Goal: Task Accomplishment & Management: Use online tool/utility

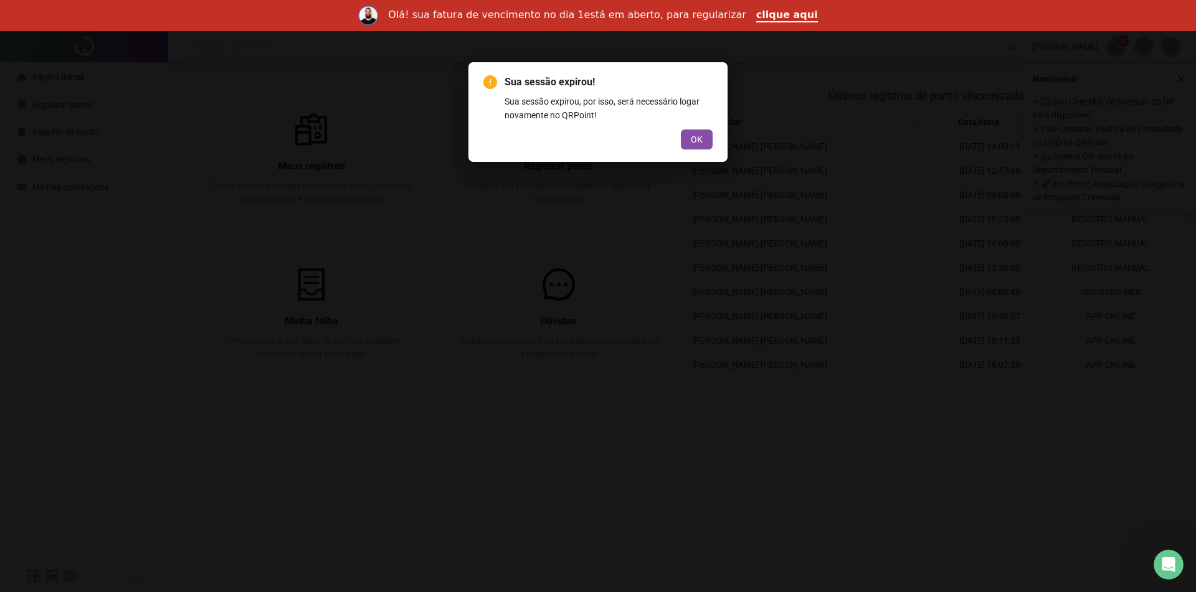
click at [716, 143] on div "Sua sessão expirou! Sua sessão expirou, por isso, será necessário logar novamen…" at bounding box center [597, 112] width 259 height 100
click at [701, 138] on span "OK" at bounding box center [697, 140] width 12 height 14
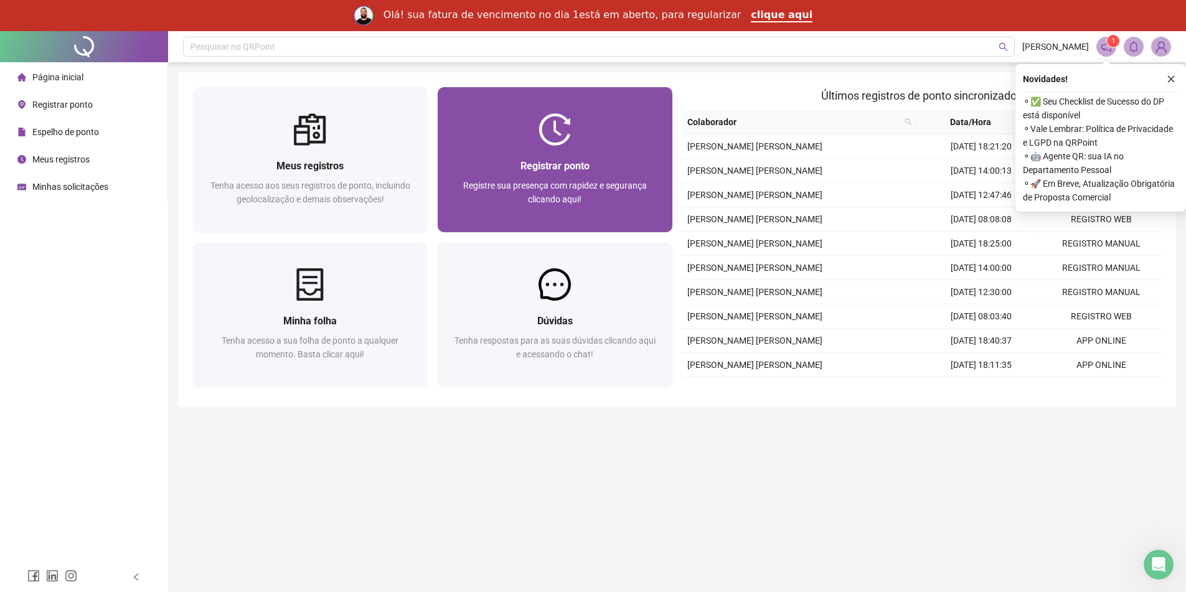
click at [590, 174] on div "Registrar ponto Registre sua presença com rapidez e segurança clicando aqui!" at bounding box center [555, 189] width 205 height 62
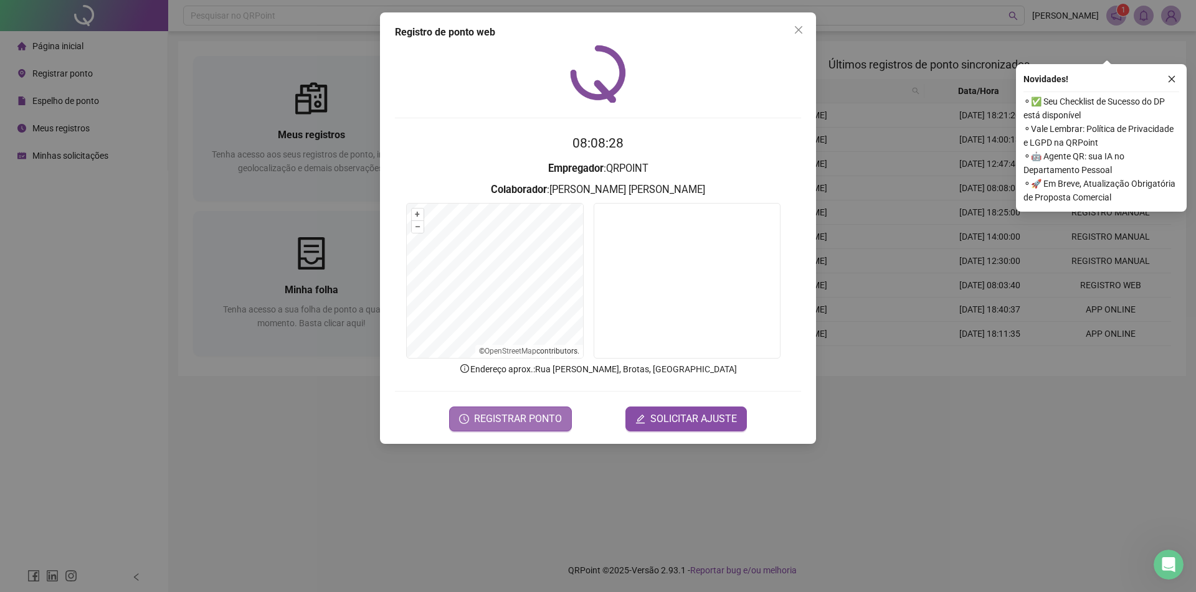
click at [557, 412] on span "REGISTRAR PONTO" at bounding box center [518, 419] width 88 height 15
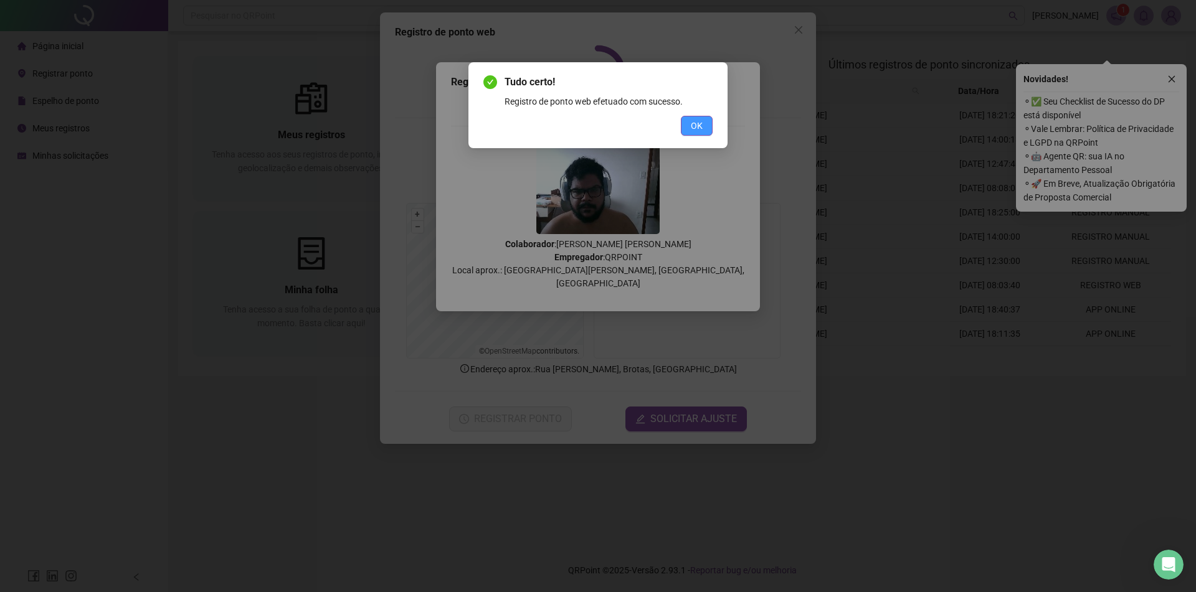
click at [702, 116] on button "OK" at bounding box center [697, 126] width 32 height 20
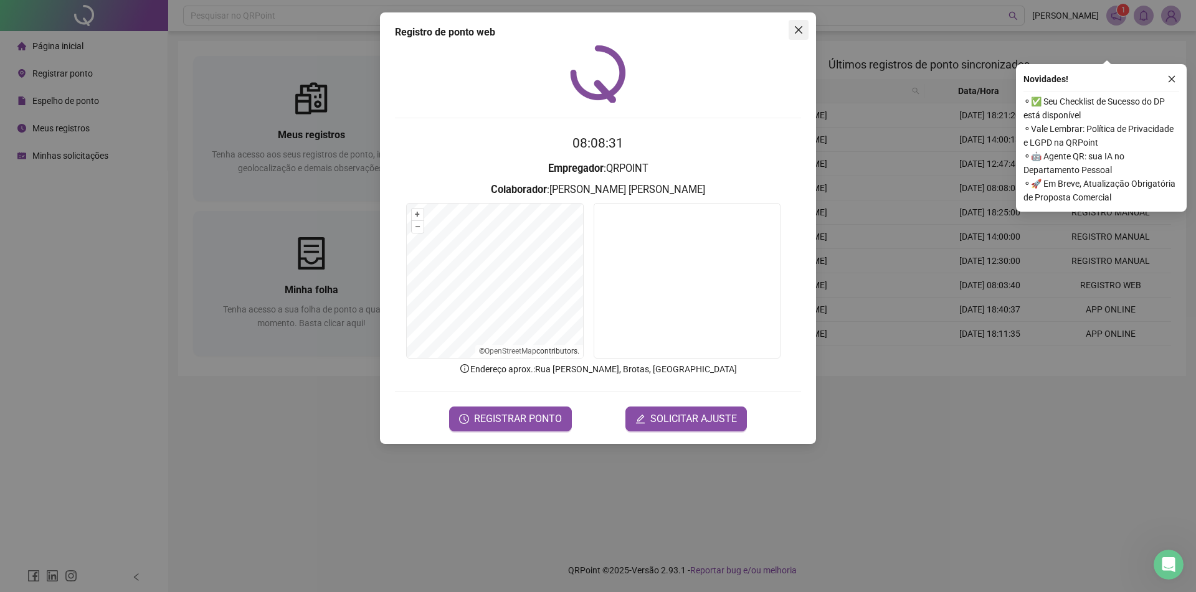
click at [798, 24] on button "Close" at bounding box center [798, 30] width 20 height 20
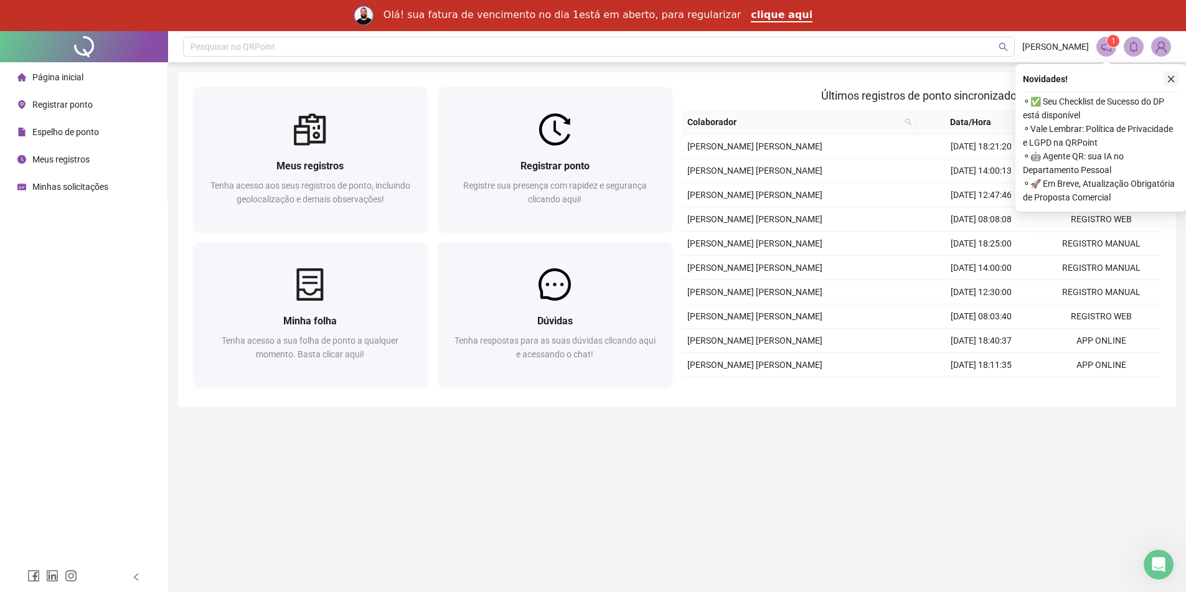
click at [1174, 79] on icon "close" at bounding box center [1171, 79] width 9 height 9
click at [1160, 75] on div "Novidades !" at bounding box center [1101, 79] width 156 height 15
click at [1182, 75] on div "Novidades ! ⚬ ✅ Seu Checklist de Sucesso do DP está disponível ⚬ Vale Lembrar: …" at bounding box center [1101, 138] width 171 height 148
click at [1167, 77] on icon "close" at bounding box center [1171, 79] width 9 height 9
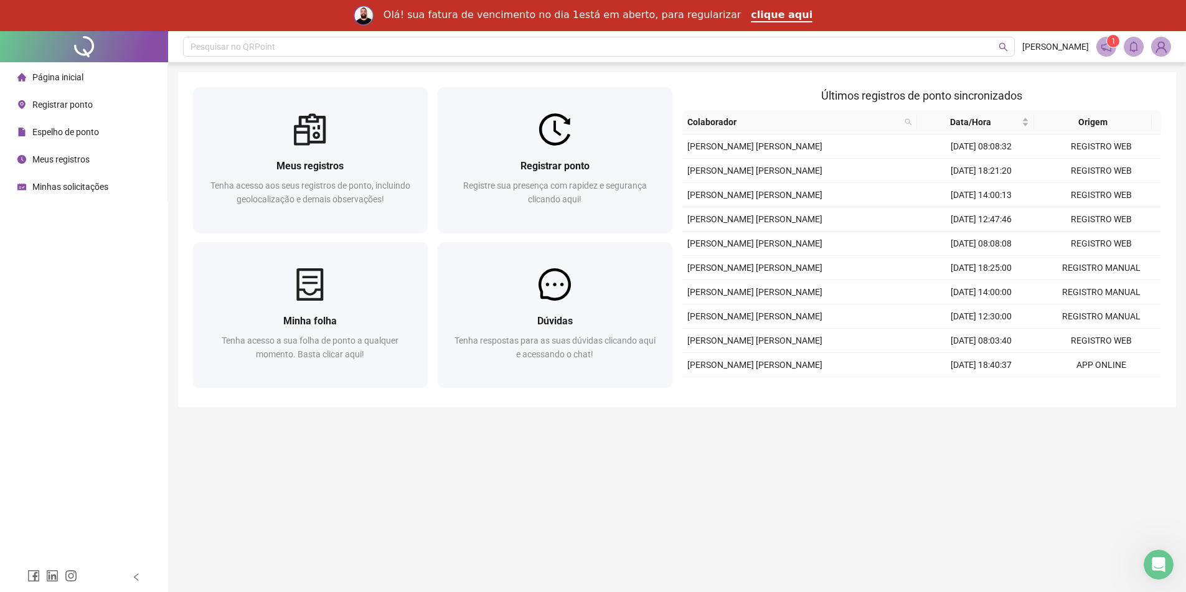
click at [1160, 47] on img at bounding box center [1161, 46] width 19 height 19
click at [1097, 130] on span "Sair" at bounding box center [1115, 132] width 93 height 14
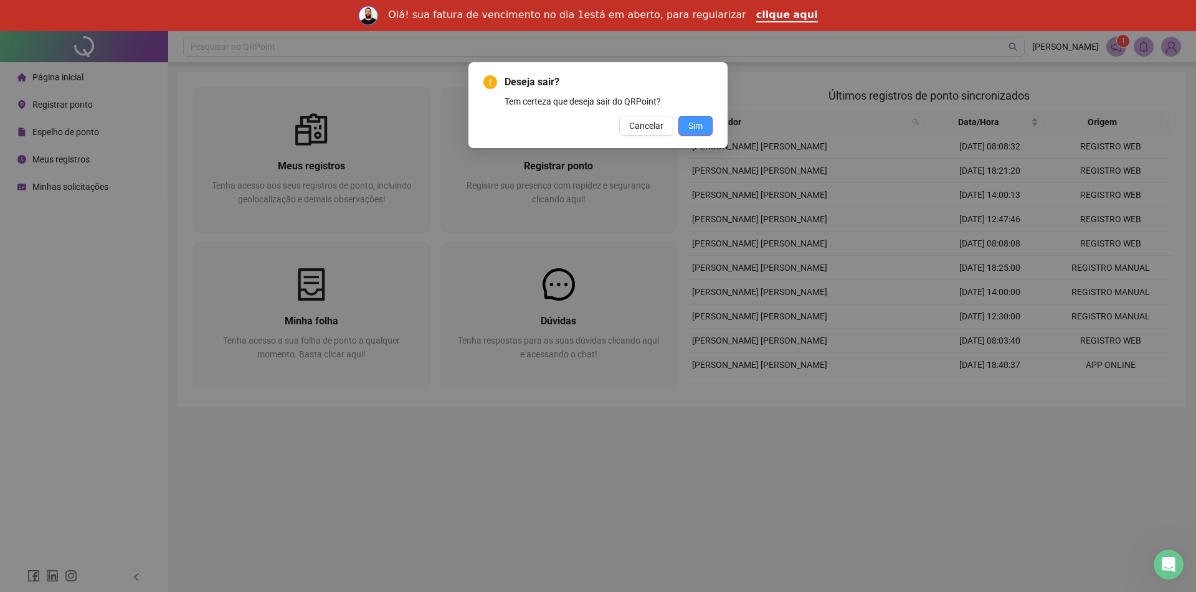
click at [707, 128] on button "Sim" at bounding box center [695, 126] width 34 height 20
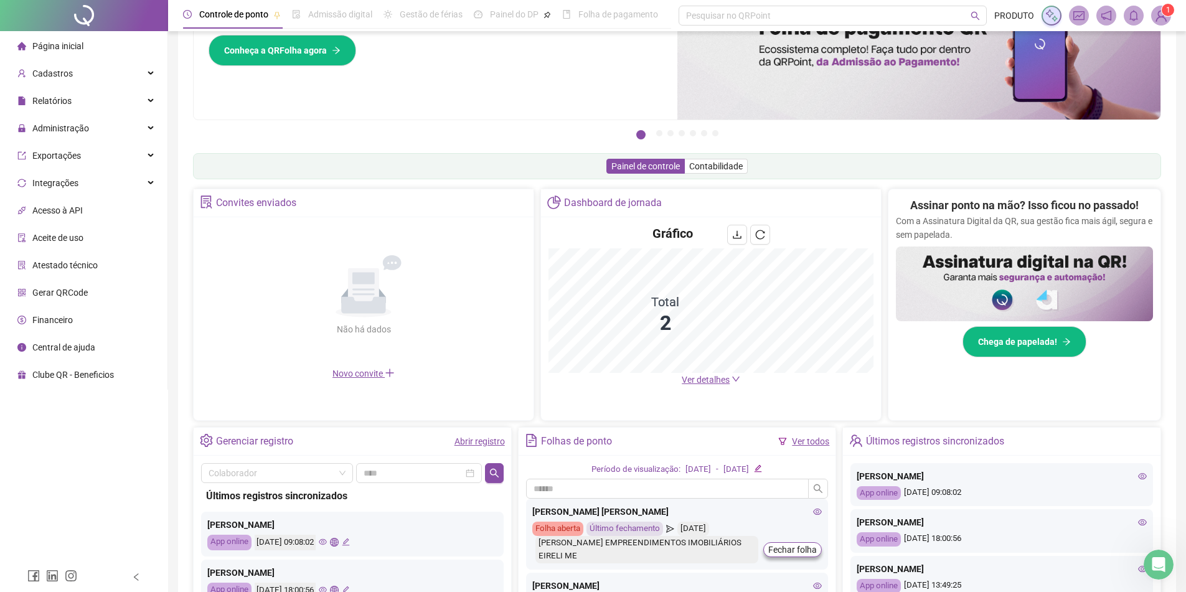
scroll to position [32, 0]
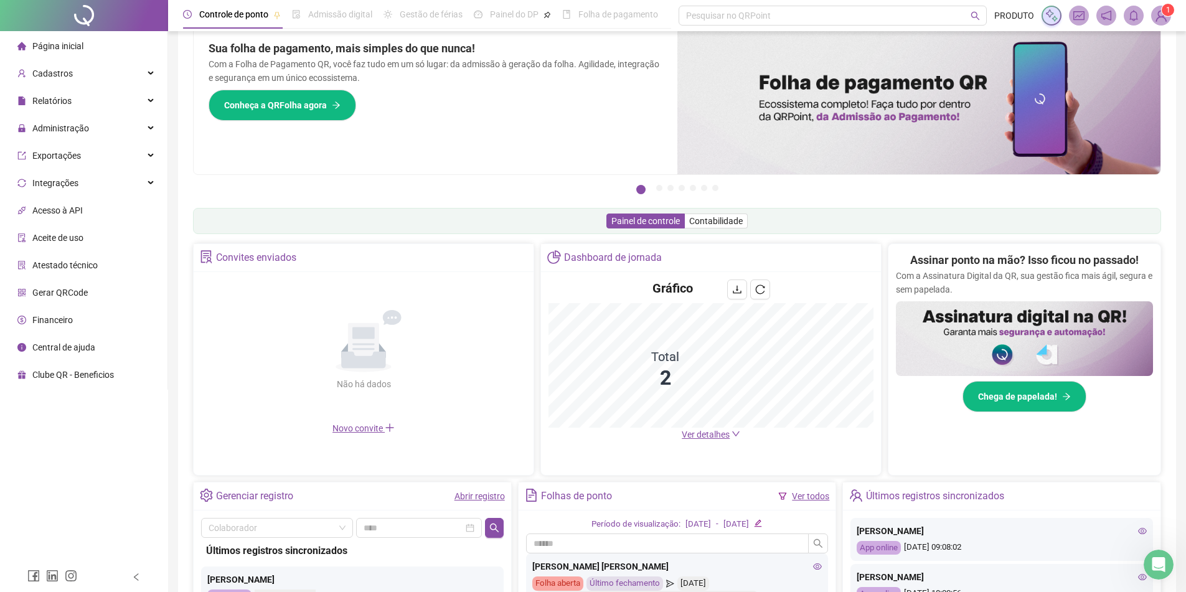
click at [1157, 9] on img at bounding box center [1161, 15] width 19 height 19
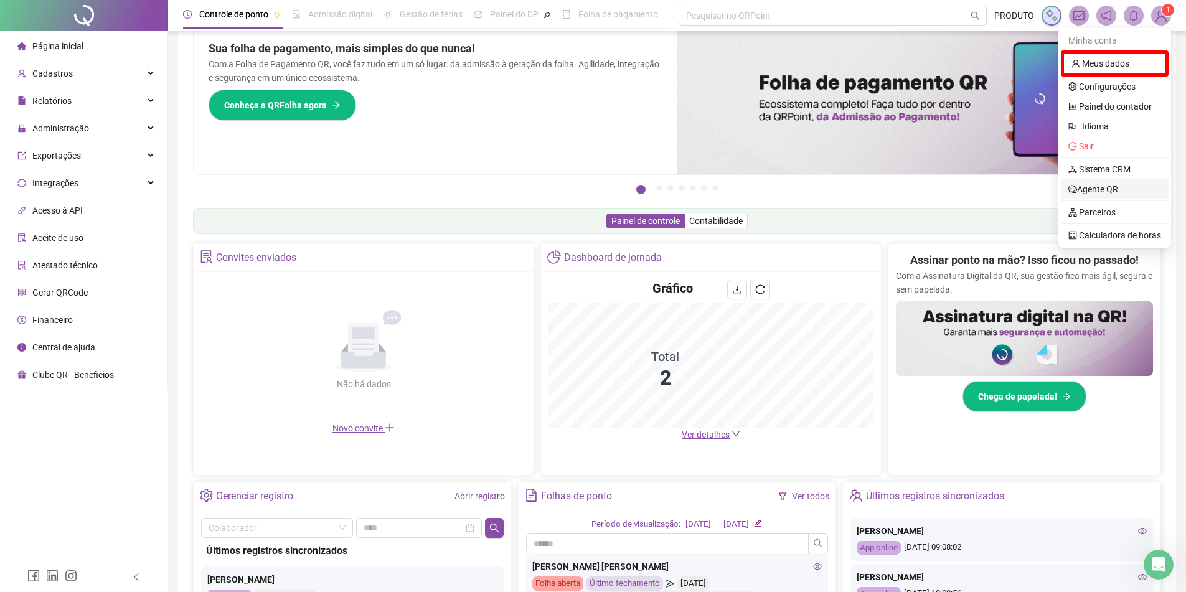
click at [1118, 186] on link "Agente QR" at bounding box center [1094, 189] width 50 height 10
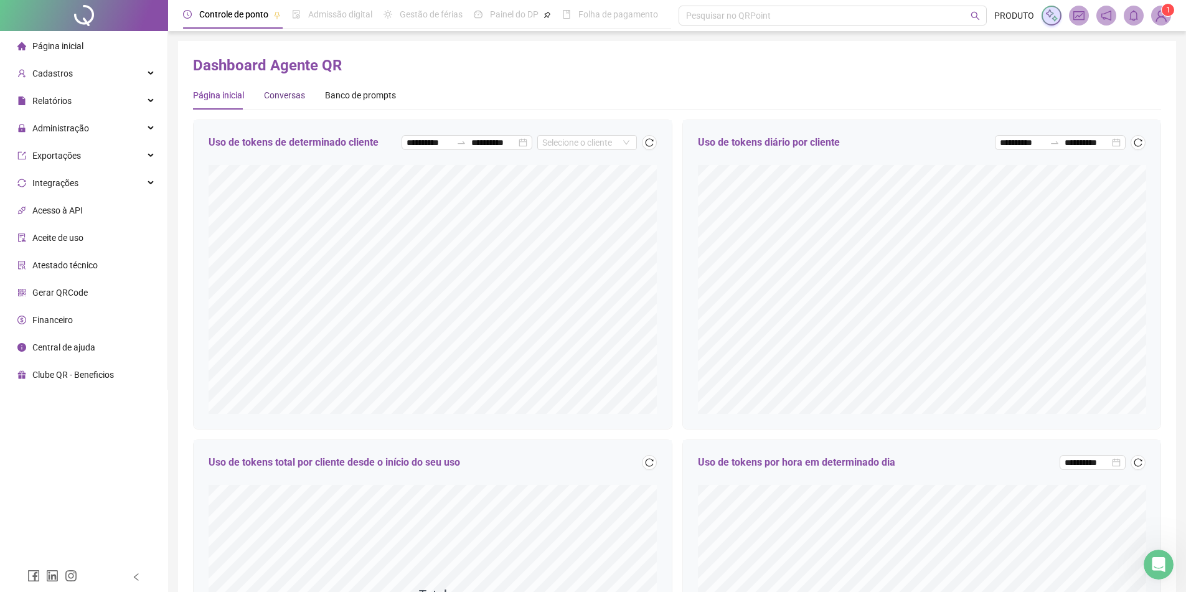
click at [298, 95] on div "Conversas" at bounding box center [284, 95] width 41 height 14
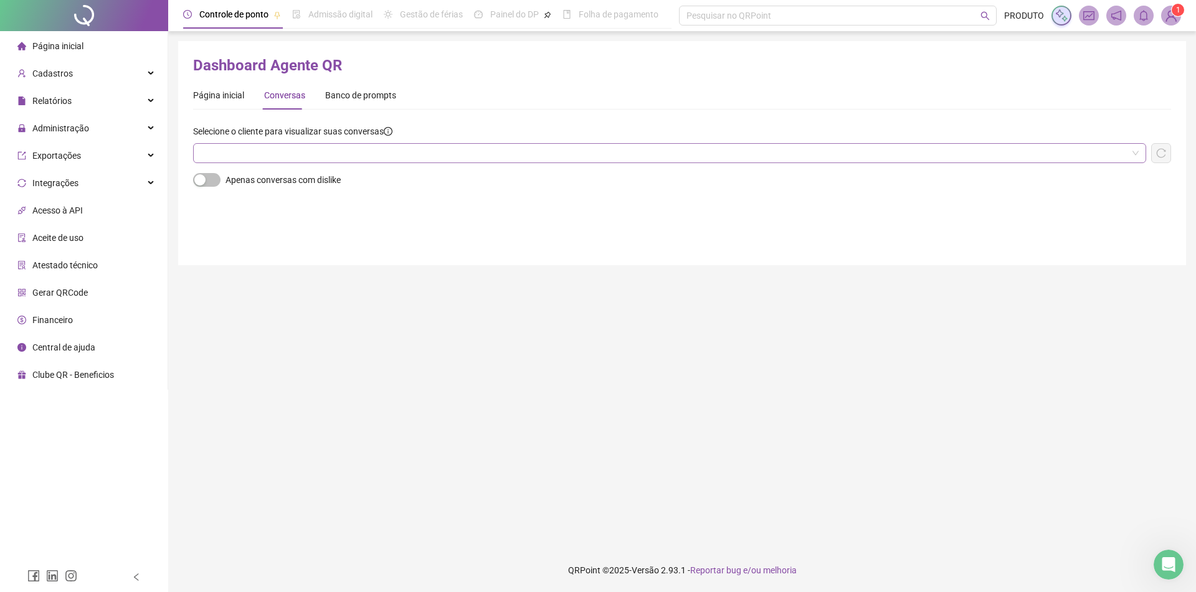
click at [326, 153] on input "search" at bounding box center [664, 153] width 927 height 19
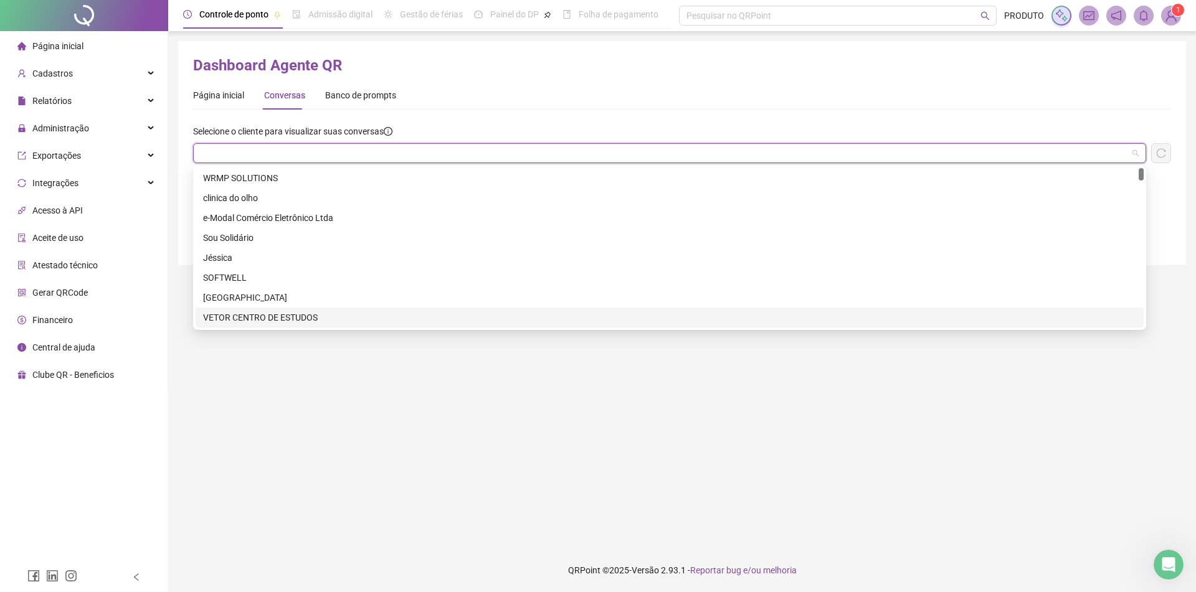
click at [564, 161] on input "search" at bounding box center [664, 153] width 927 height 19
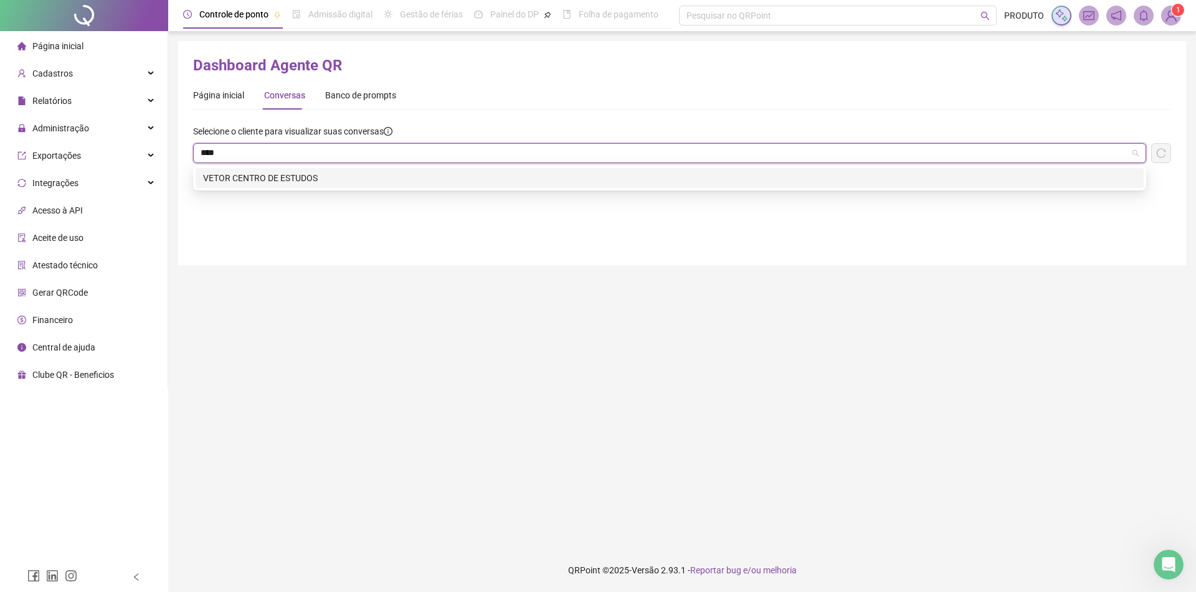
type input "*****"
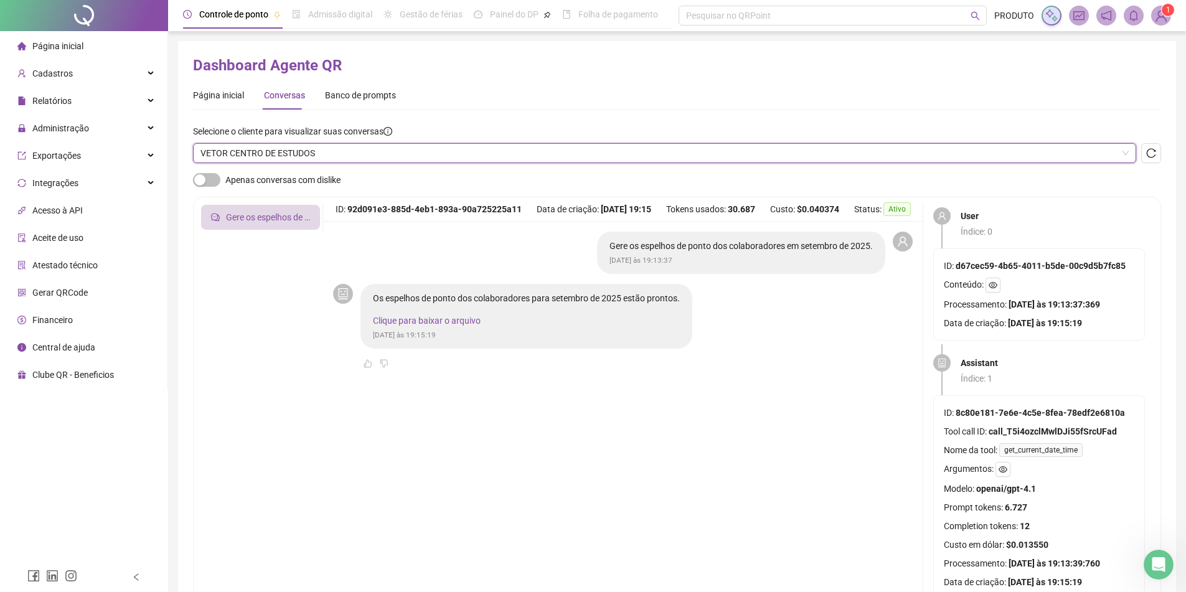
click at [467, 321] on link "Clique para baixar o arquivo" at bounding box center [427, 321] width 108 height 10
